Goal: Task Accomplishment & Management: Use online tool/utility

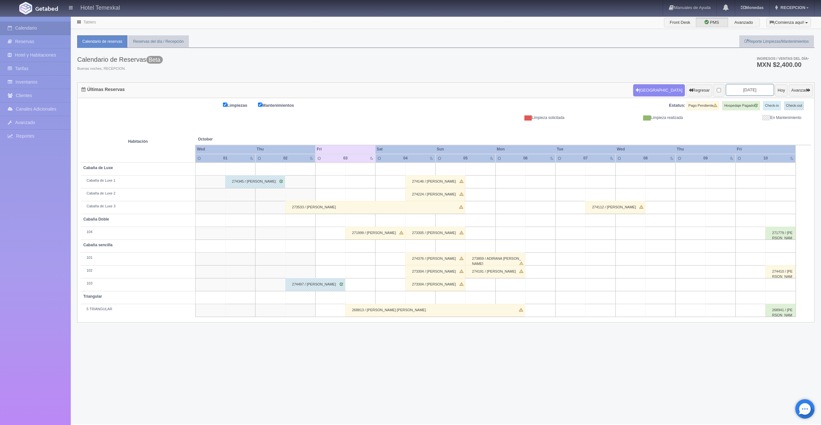
click at [751, 90] on input "[DATE]" at bounding box center [750, 90] width 48 height 12
click at [770, 149] on link "25" at bounding box center [773, 150] width 8 height 9
type input "[DATE]"
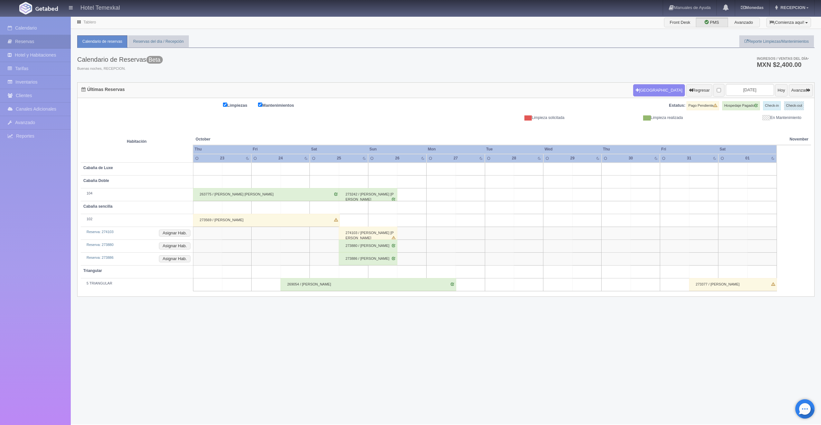
click at [373, 233] on div "274103 / Francisco Cordero Almeida" at bounding box center [368, 233] width 59 height 13
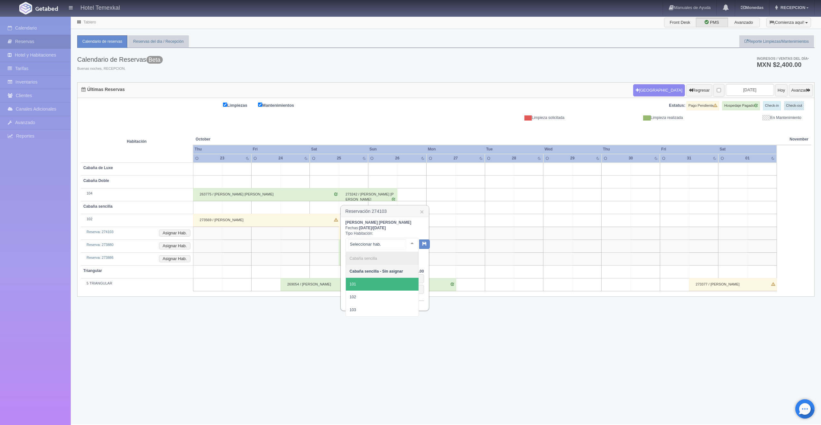
click at [360, 282] on span "101" at bounding box center [382, 284] width 73 height 13
click at [416, 245] on button "button" at bounding box center [419, 244] width 11 height 10
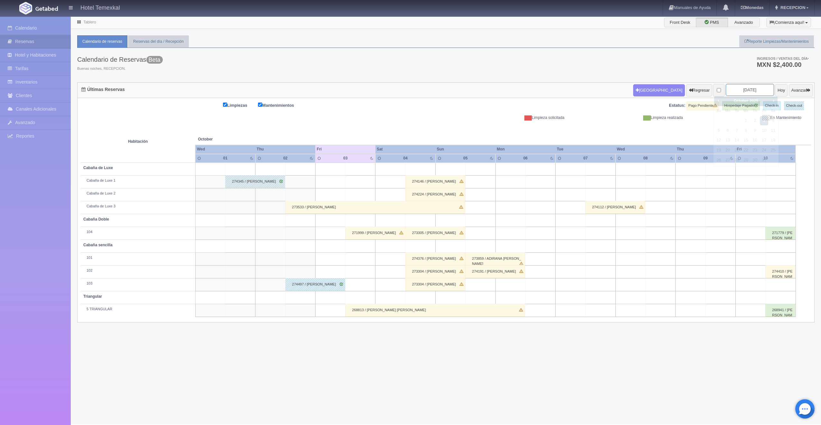
click at [745, 87] on input "[DATE]" at bounding box center [750, 90] width 48 height 12
click at [772, 149] on link "25" at bounding box center [773, 150] width 8 height 9
type input "[DATE]"
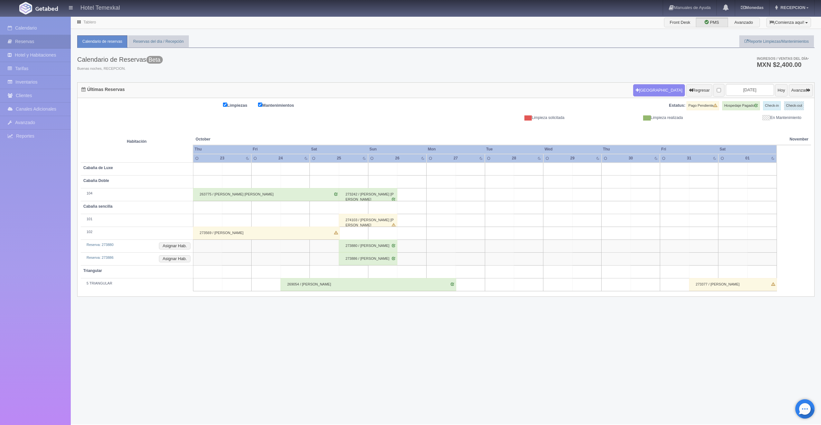
click at [383, 250] on div "273880 / Gabriela Guzman Murillo" at bounding box center [368, 246] width 59 height 13
click at [0, 0] on div "Seleccionar hab. No elements found. Consider changing the search query. List is…" at bounding box center [0, 0] width 0 height 0
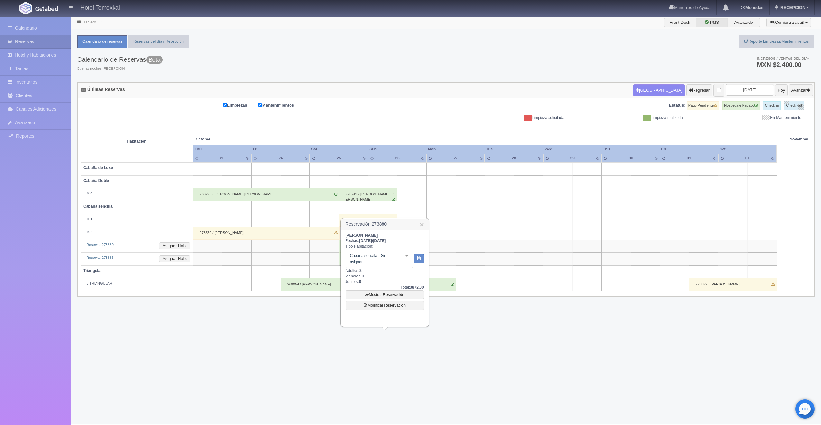
drag, startPoint x: 383, startPoint y: 250, endPoint x: 393, endPoint y: 256, distance: 11.4
click at [356, 295] on span "102" at bounding box center [353, 297] width 6 height 5
click at [416, 259] on button "button" at bounding box center [419, 257] width 11 height 10
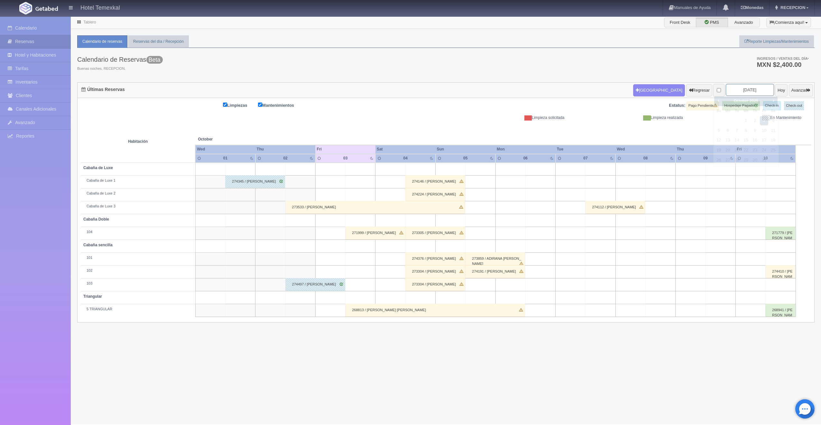
click at [728, 87] on input "[DATE]" at bounding box center [750, 90] width 48 height 12
click at [775, 149] on link "25" at bounding box center [773, 150] width 8 height 9
type input "[DATE]"
click at [775, 149] on link "25" at bounding box center [773, 150] width 8 height 9
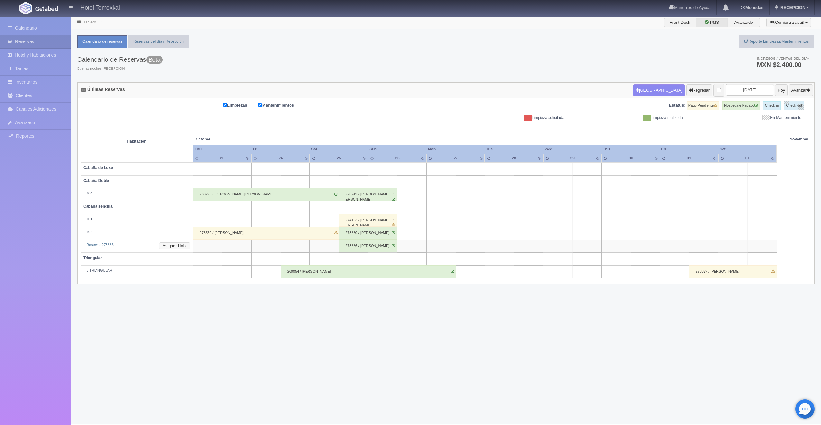
click at [173, 246] on button "Asignar Hab." at bounding box center [174, 246] width 31 height 7
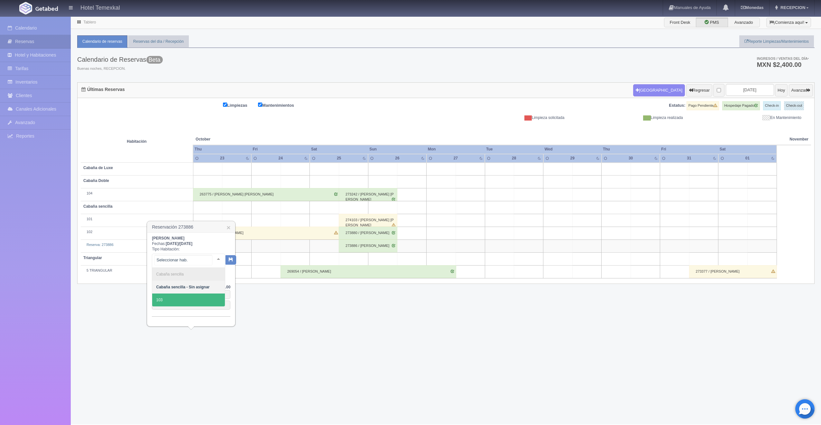
click at [185, 299] on span "103" at bounding box center [188, 300] width 73 height 13
click at [224, 262] on button "button" at bounding box center [225, 260] width 11 height 10
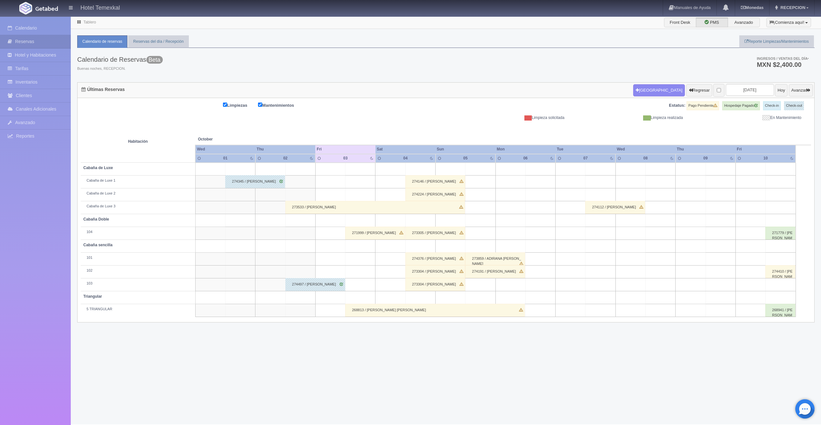
click at [320, 207] on div "273533 / [PERSON_NAME]" at bounding box center [375, 207] width 180 height 13
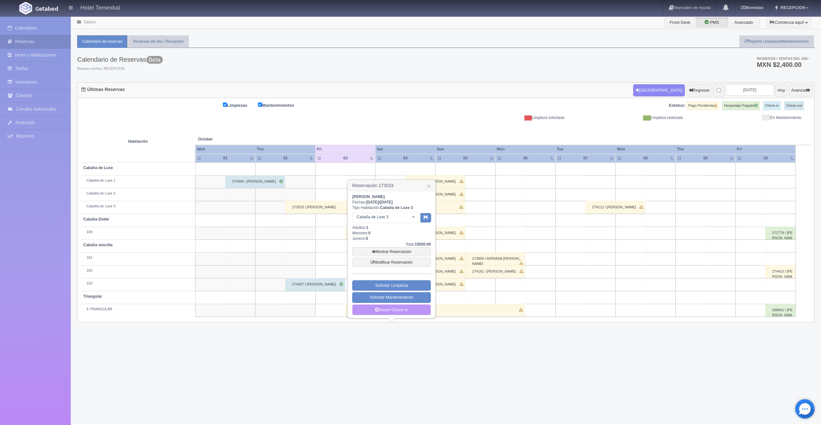
click at [397, 309] on link "Hacer Check-in" at bounding box center [391, 310] width 79 height 11
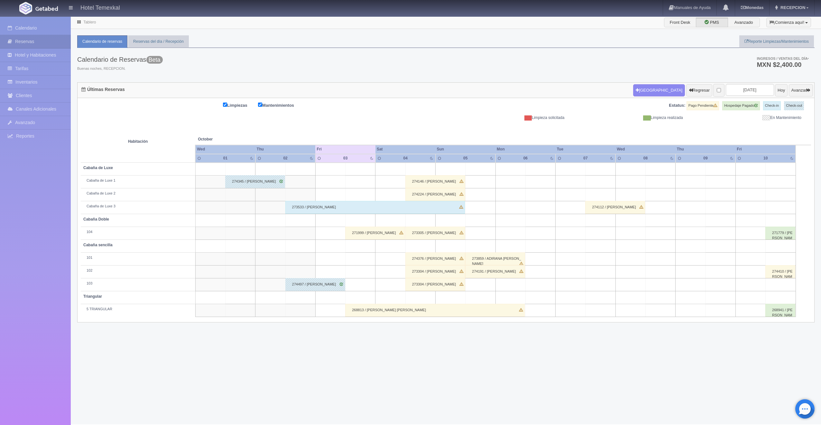
click at [378, 235] on div "271999 / [PERSON_NAME]" at bounding box center [375, 233] width 60 height 13
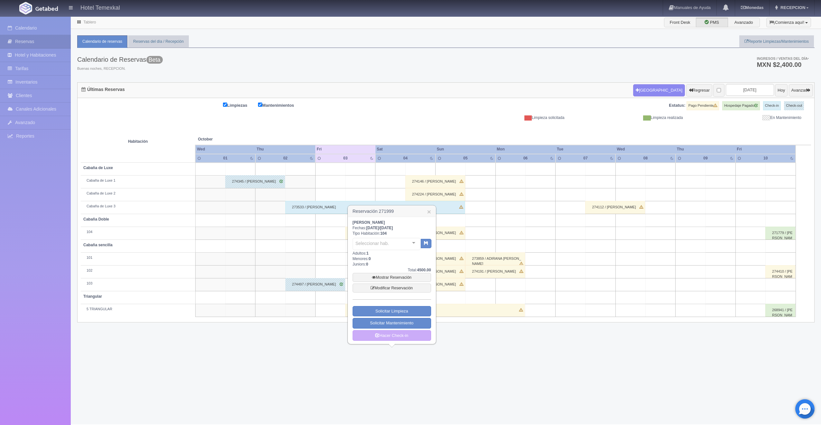
click at [378, 235] on div "PAMELA NAJERA Fechas: 2025-10-03 / 2025-10-04 Tipo Habitación: 104 Seleccionar …" at bounding box center [392, 280] width 79 height 121
click at [391, 333] on link "Hacer Check-in" at bounding box center [392, 335] width 79 height 11
click at [335, 96] on div "Últimas Reservas Nueva Reserva Regresar 2025-10-03 Hoy Avanzar" at bounding box center [446, 91] width 737 height 16
